Goal: Transaction & Acquisition: Purchase product/service

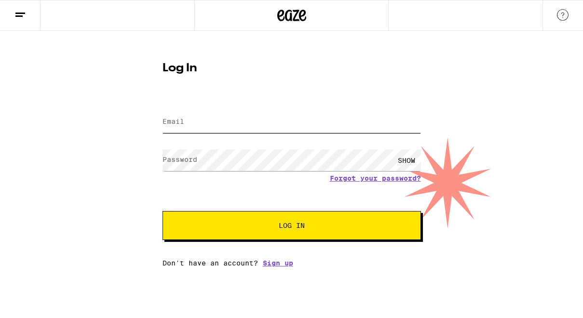
type input "[PERSON_NAME][EMAIL_ADDRESS][PERSON_NAME][DOMAIN_NAME]"
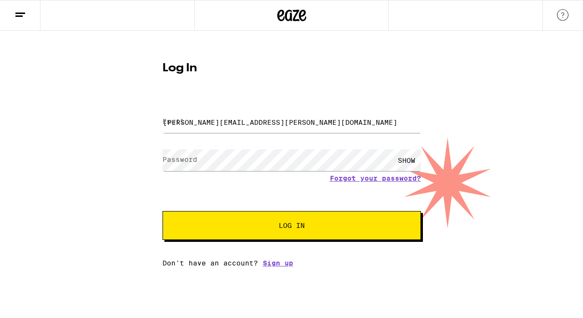
click at [289, 217] on button "Log In" at bounding box center [292, 225] width 259 height 29
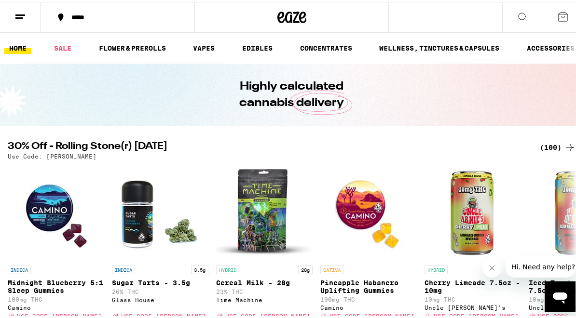
click at [550, 145] on div "(100)" at bounding box center [558, 146] width 36 height 12
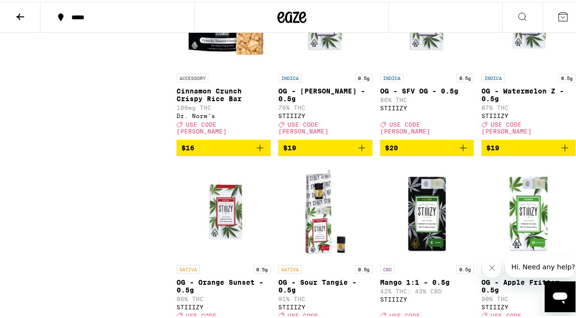
scroll to position [1321, 0]
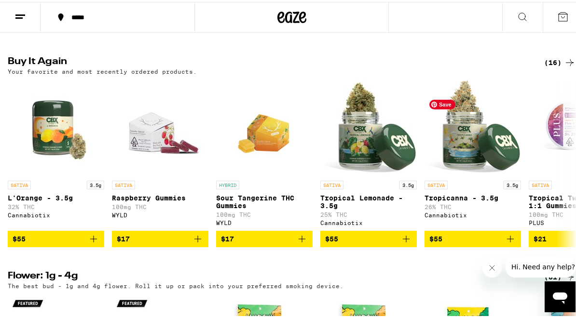
scroll to position [544, 0]
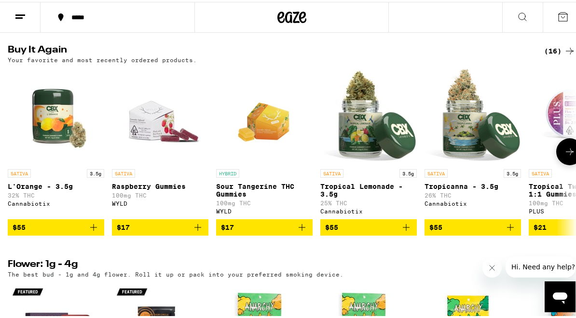
click at [409, 232] on icon "Add to bag" at bounding box center [406, 226] width 12 height 12
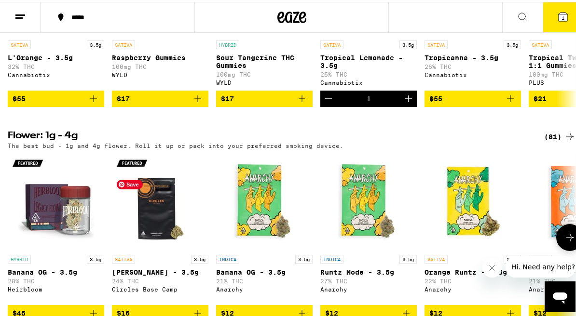
scroll to position [646, 0]
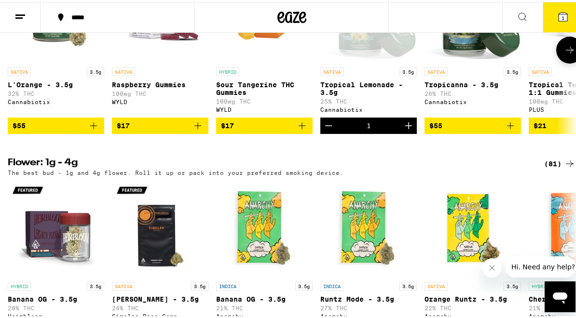
click at [199, 130] on icon "Add to bag" at bounding box center [198, 124] width 12 height 12
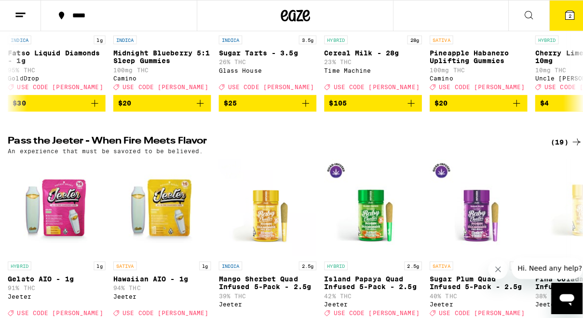
scroll to position [0, 0]
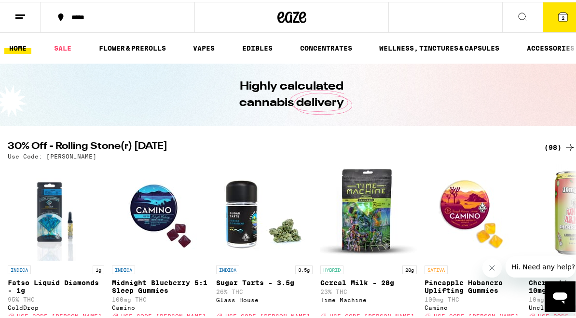
click at [562, 14] on span "2" at bounding box center [563, 16] width 3 height 6
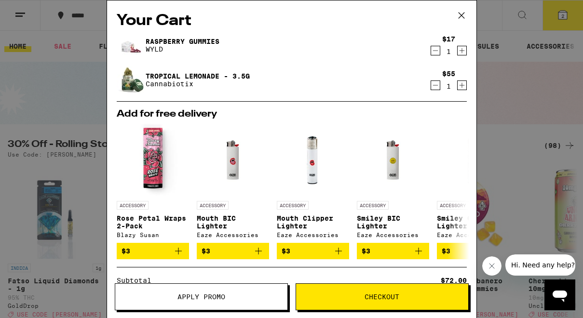
click at [464, 13] on icon at bounding box center [461, 16] width 6 height 6
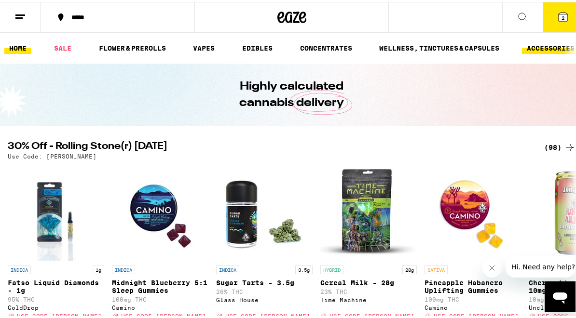
click at [530, 43] on link "ACCESSORIES" at bounding box center [550, 47] width 57 height 12
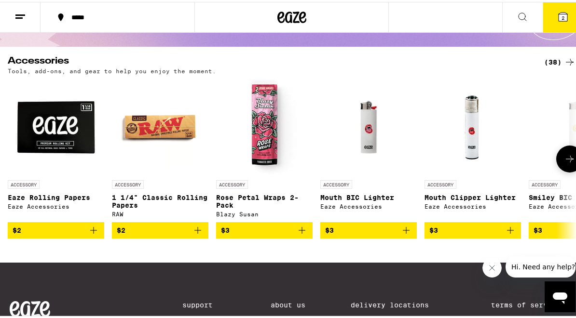
scroll to position [74, 0]
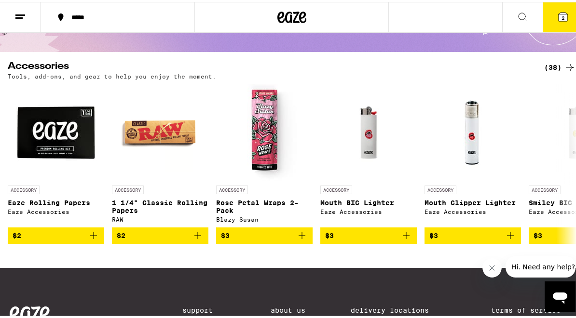
click at [546, 63] on div "(38)" at bounding box center [559, 66] width 31 height 12
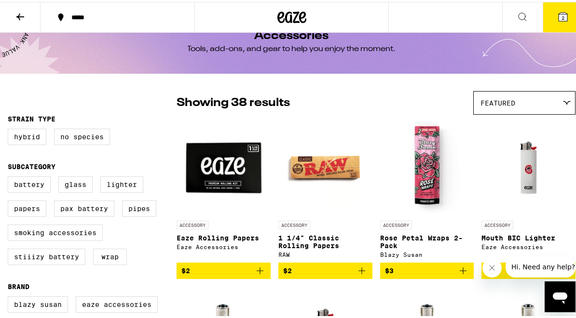
scroll to position [19, 0]
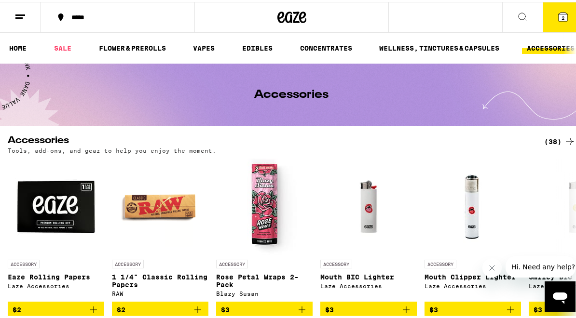
click at [562, 18] on span "2" at bounding box center [563, 16] width 3 height 6
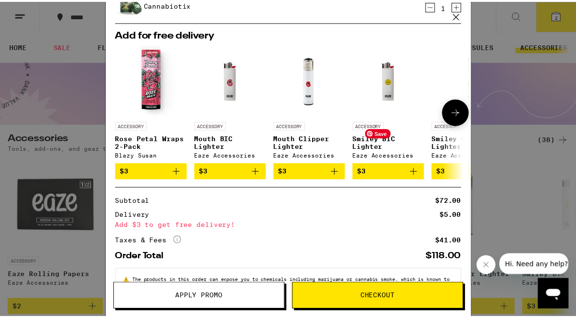
scroll to position [117, 0]
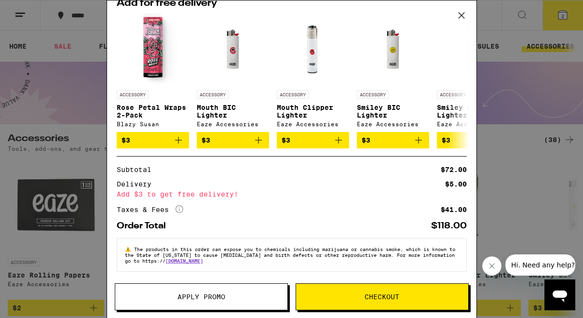
click at [463, 14] on icon at bounding box center [461, 15] width 14 height 14
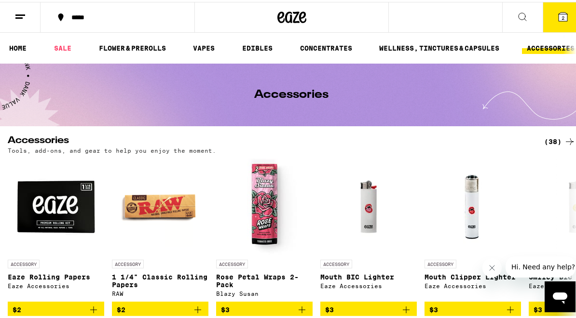
click at [562, 13] on button "2" at bounding box center [563, 15] width 41 height 30
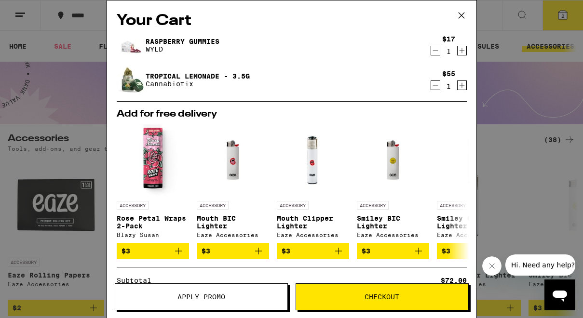
click at [365, 295] on span "Checkout" at bounding box center [382, 297] width 35 height 7
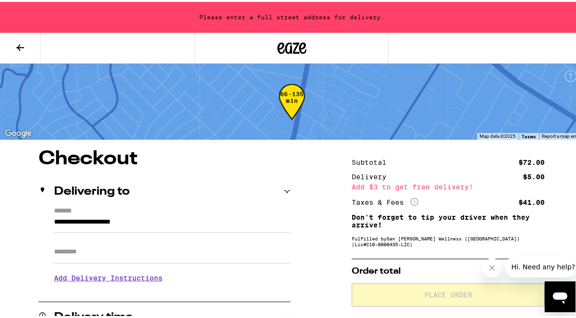
click at [248, 223] on input "**********" at bounding box center [172, 223] width 236 height 16
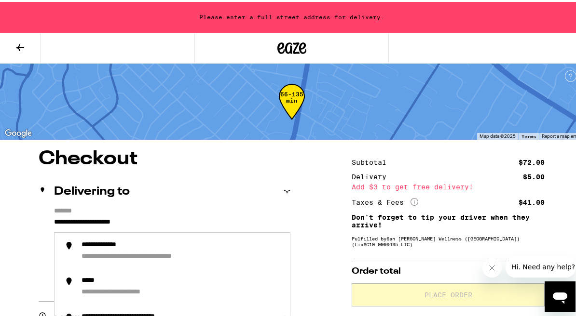
drag, startPoint x: 166, startPoint y: 224, endPoint x: -38, endPoint y: 240, distance: 205.2
drag, startPoint x: 157, startPoint y: 222, endPoint x: -38, endPoint y: 220, distance: 194.9
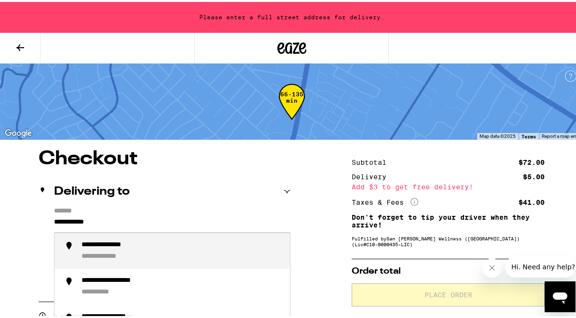
click at [160, 260] on div "**********" at bounding box center [182, 249] width 201 height 21
type input "**********"
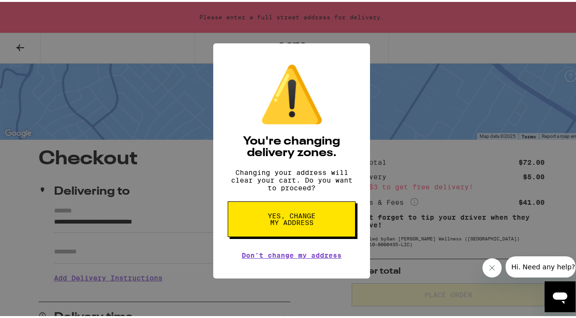
click at [299, 216] on span "Yes, change my address" at bounding box center [292, 218] width 50 height 14
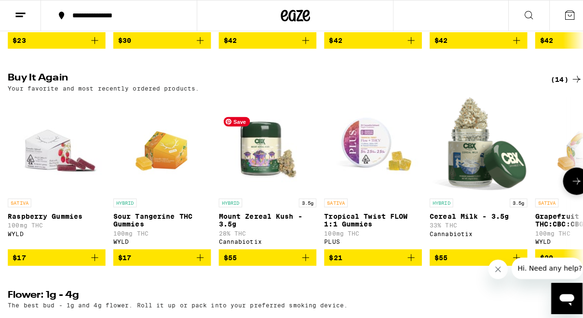
scroll to position [516, 0]
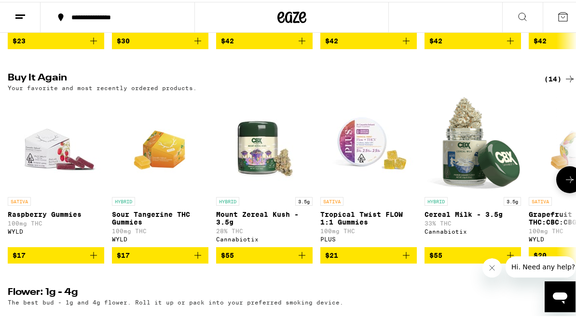
click at [456, 260] on span "$55" at bounding box center [472, 254] width 87 height 12
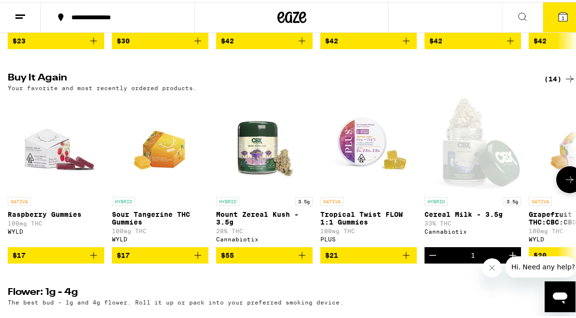
click at [63, 260] on span "$17" at bounding box center [56, 254] width 87 height 12
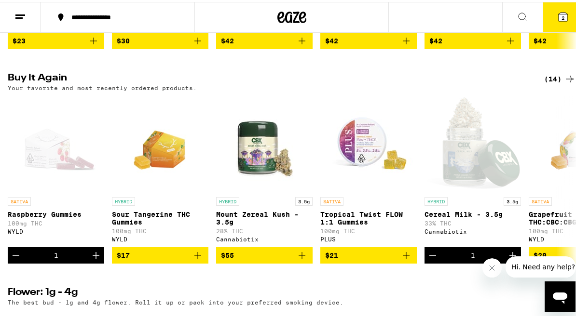
click at [561, 11] on icon at bounding box center [563, 15] width 12 height 12
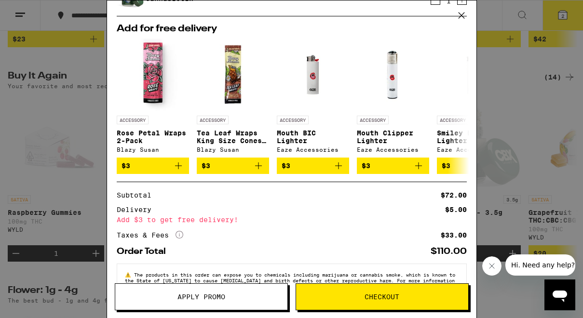
scroll to position [117, 0]
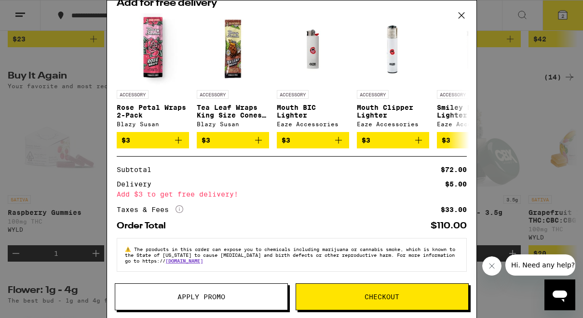
click at [389, 294] on span "Checkout" at bounding box center [382, 297] width 35 height 7
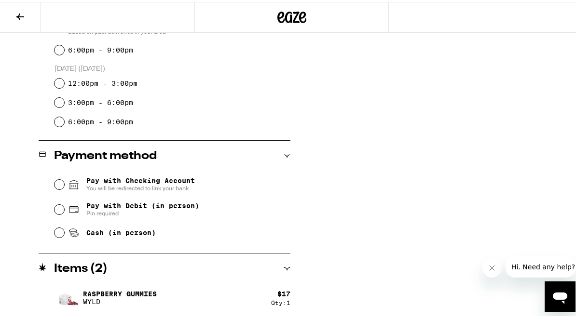
scroll to position [323, 0]
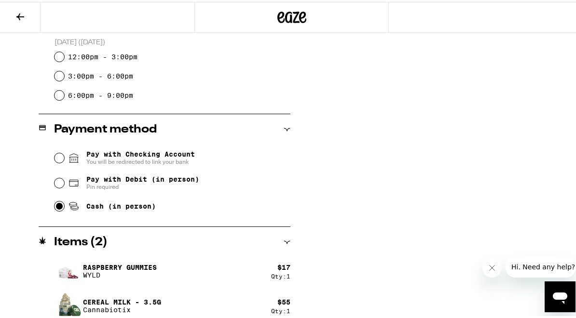
click at [61, 206] on input "Cash (in person)" at bounding box center [60, 205] width 10 height 10
radio input "true"
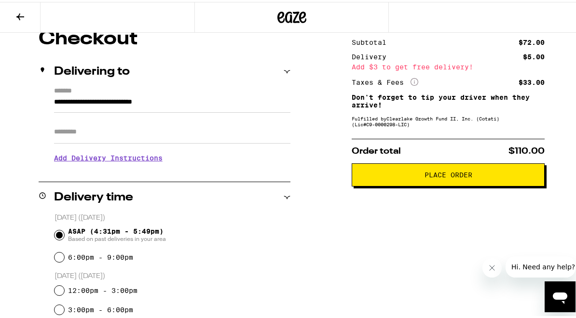
scroll to position [0, 0]
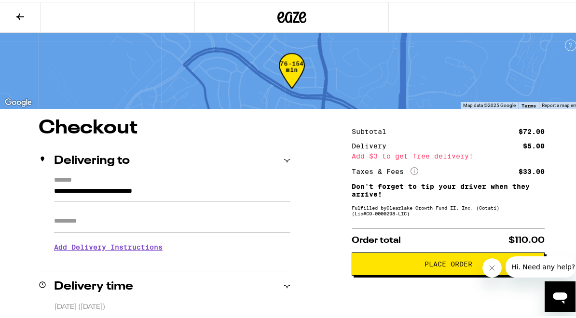
click at [286, 8] on icon at bounding box center [291, 15] width 29 height 17
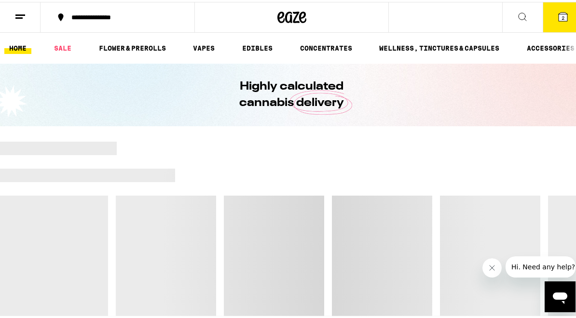
click at [60, 12] on icon at bounding box center [61, 16] width 12 height 12
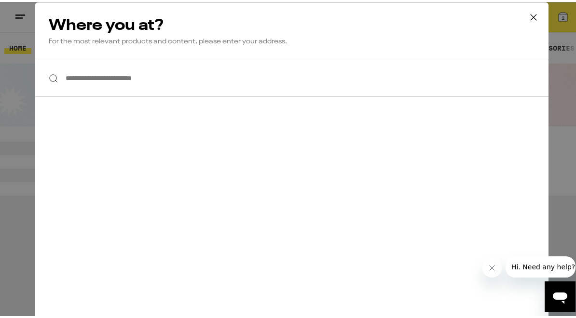
click at [533, 15] on icon at bounding box center [533, 15] width 14 height 14
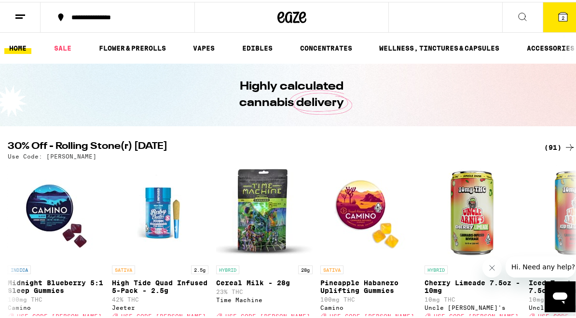
click at [17, 19] on div "**********" at bounding box center [291, 159] width 583 height 318
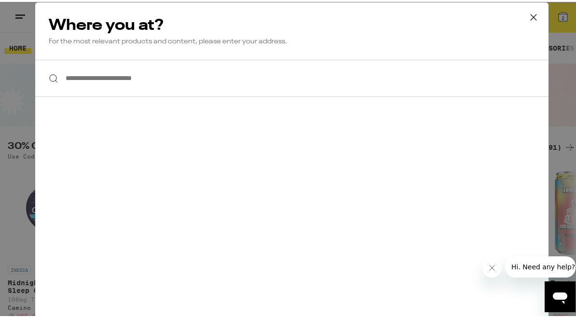
click at [526, 14] on icon at bounding box center [533, 15] width 14 height 14
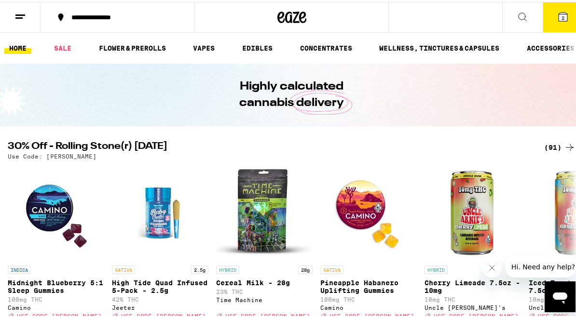
click at [559, 19] on icon at bounding box center [563, 15] width 9 height 9
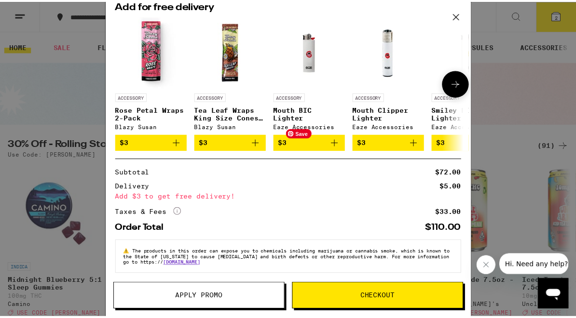
scroll to position [117, 0]
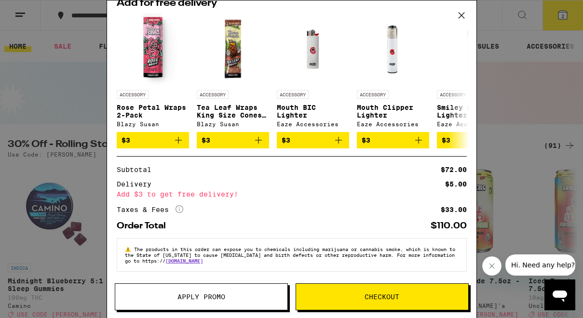
click at [457, 14] on icon at bounding box center [461, 15] width 14 height 14
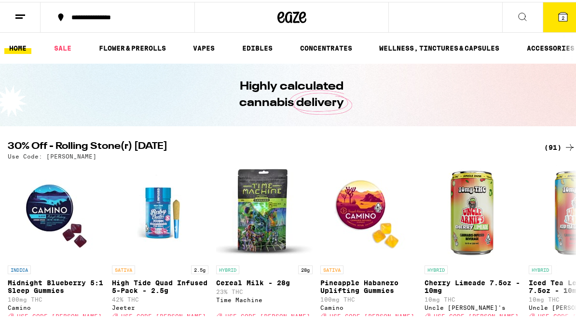
click at [14, 41] on link "HOME" at bounding box center [17, 47] width 27 height 12
click at [15, 41] on link "HOME" at bounding box center [17, 47] width 27 height 12
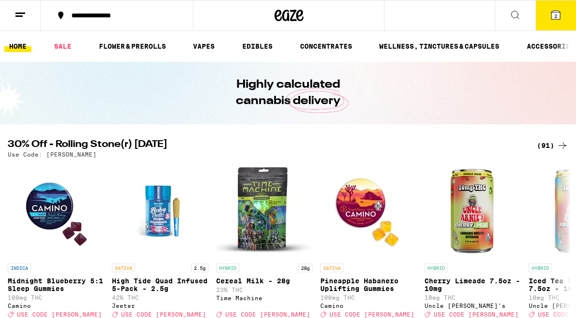
click at [559, 16] on icon at bounding box center [555, 15] width 9 height 9
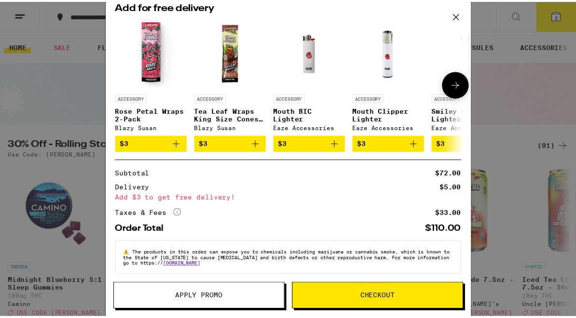
scroll to position [117, 0]
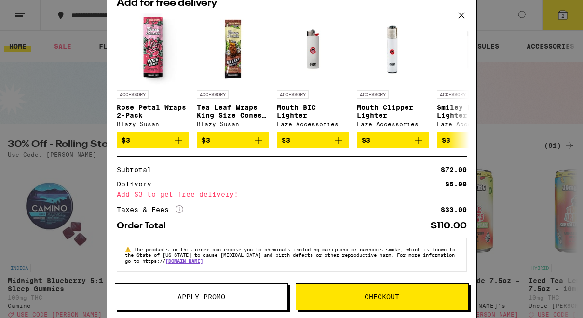
click at [369, 301] on span "Checkout" at bounding box center [382, 297] width 35 height 7
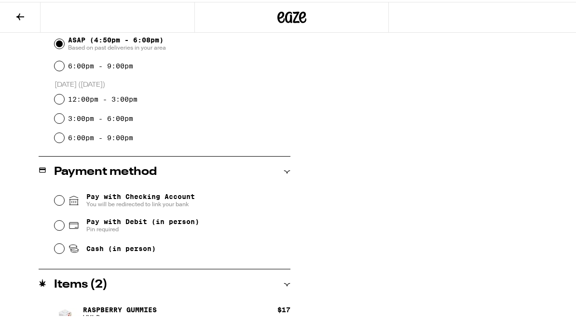
scroll to position [295, 0]
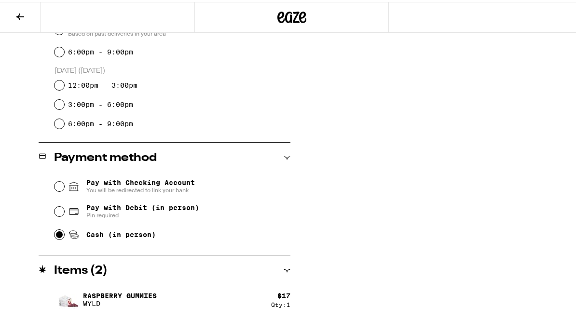
click at [58, 233] on input "Cash (in person)" at bounding box center [60, 233] width 10 height 10
radio input "true"
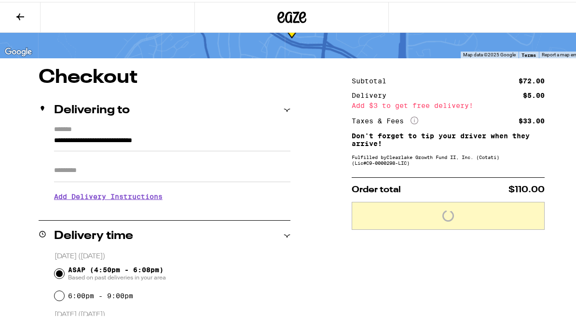
scroll to position [0, 0]
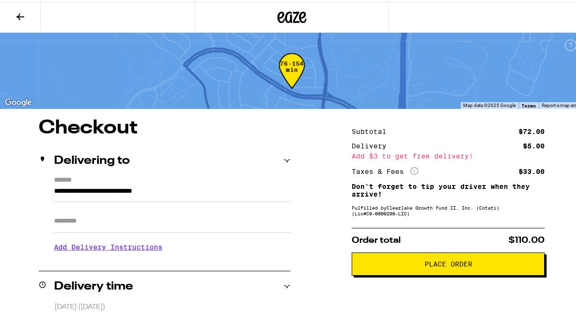
click at [425, 266] on span "Place Order" at bounding box center [449, 262] width 48 height 7
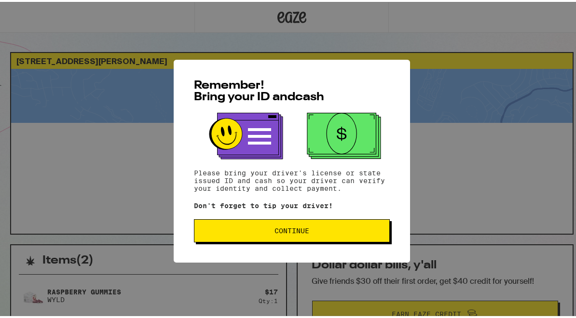
click at [290, 233] on span "Continue" at bounding box center [292, 229] width 35 height 7
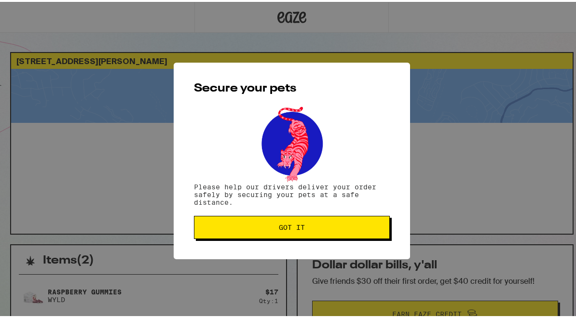
click at [290, 235] on button "Got it" at bounding box center [292, 225] width 196 height 23
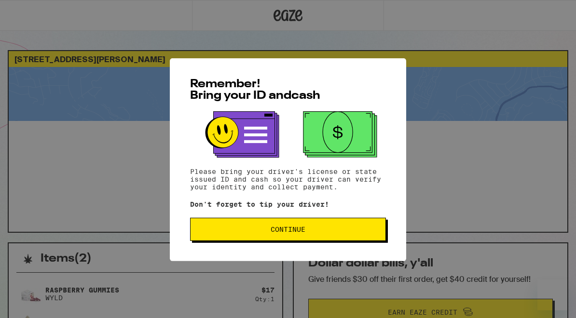
click at [318, 241] on button "Continue" at bounding box center [288, 229] width 196 height 23
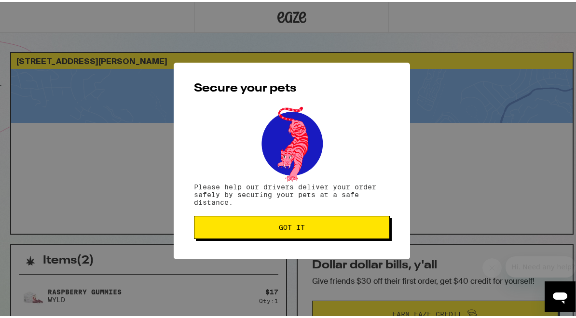
click at [293, 228] on span "Got it" at bounding box center [292, 225] width 26 height 7
